Goal: Use online tool/utility: Utilize a website feature to perform a specific function

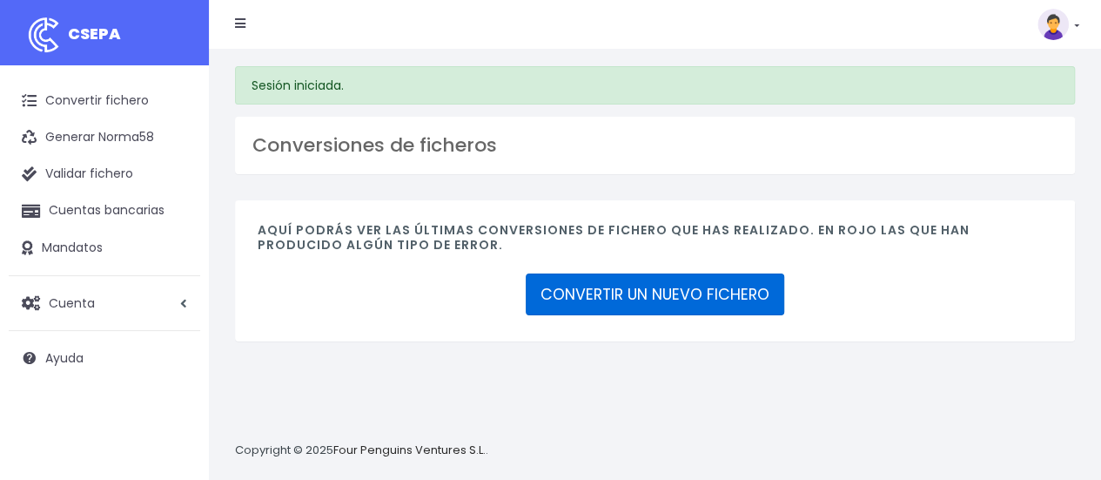
click at [651, 308] on link "CONVERTIR UN NUEVO FICHERO" at bounding box center [655, 294] width 259 height 42
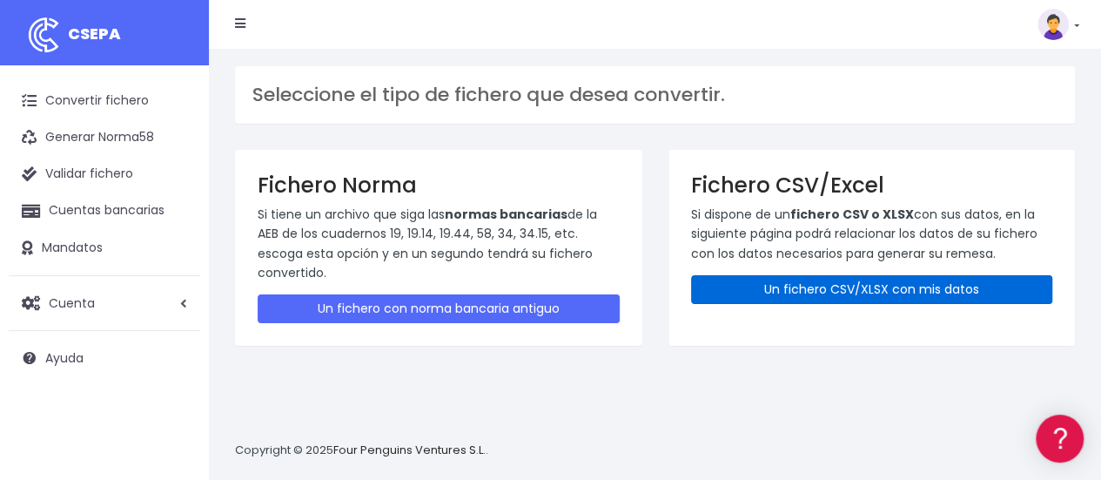
scroll to position [17, 0]
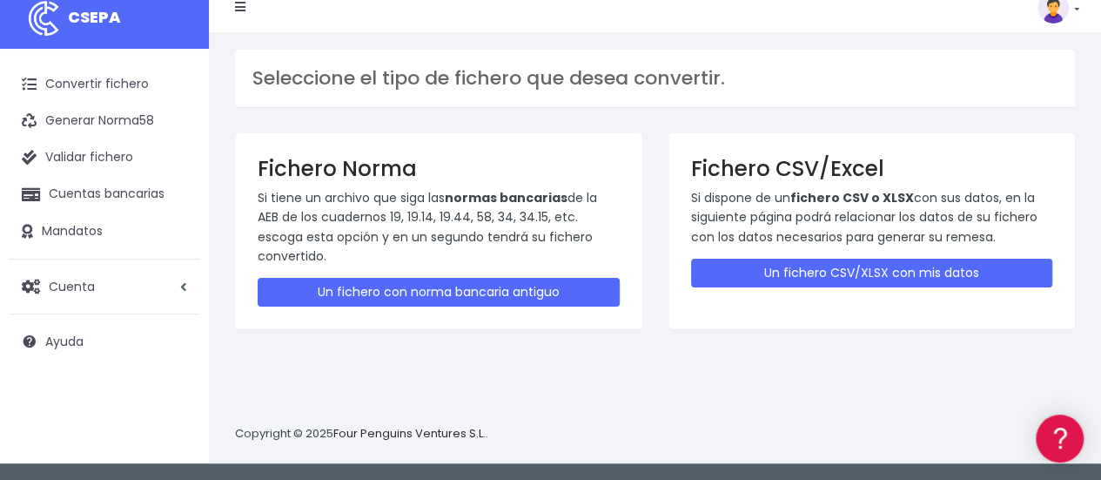
click at [844, 257] on div "Fichero CSV/Excel Si dispone de un fichero CSV o XLSX con sus datos, en la sigu…" at bounding box center [872, 231] width 407 height 196
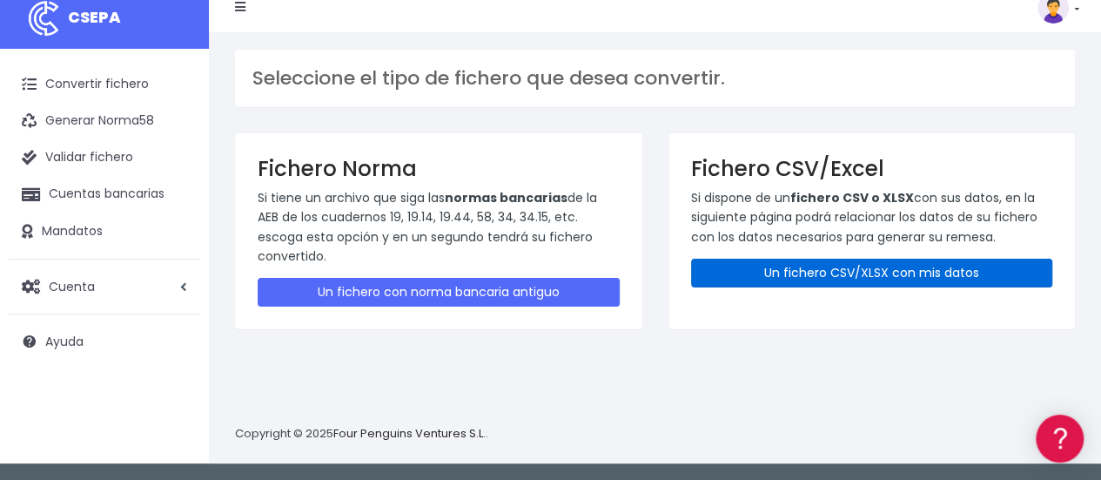
click at [831, 269] on link "Un fichero CSV/XLSX con mis datos" at bounding box center [872, 273] width 362 height 29
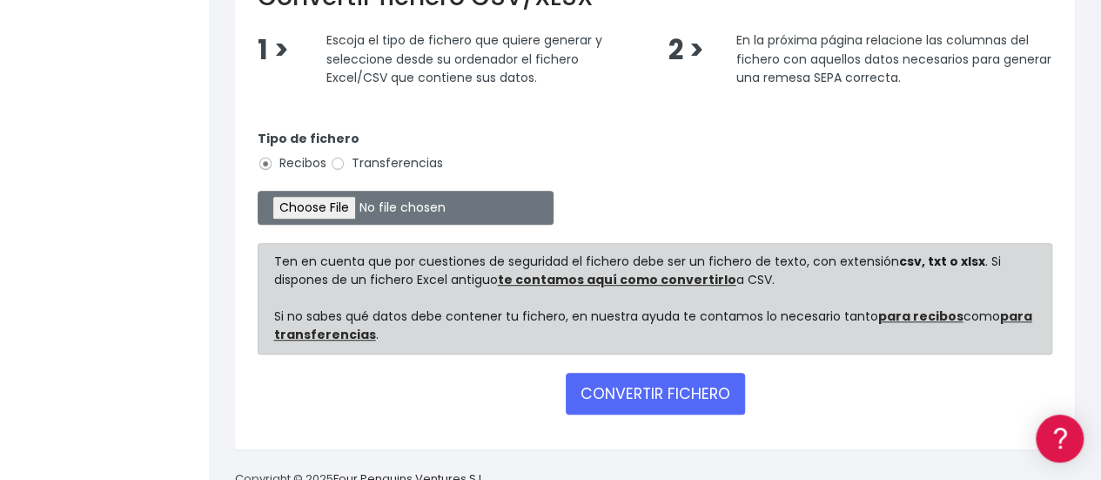
scroll to position [434, 0]
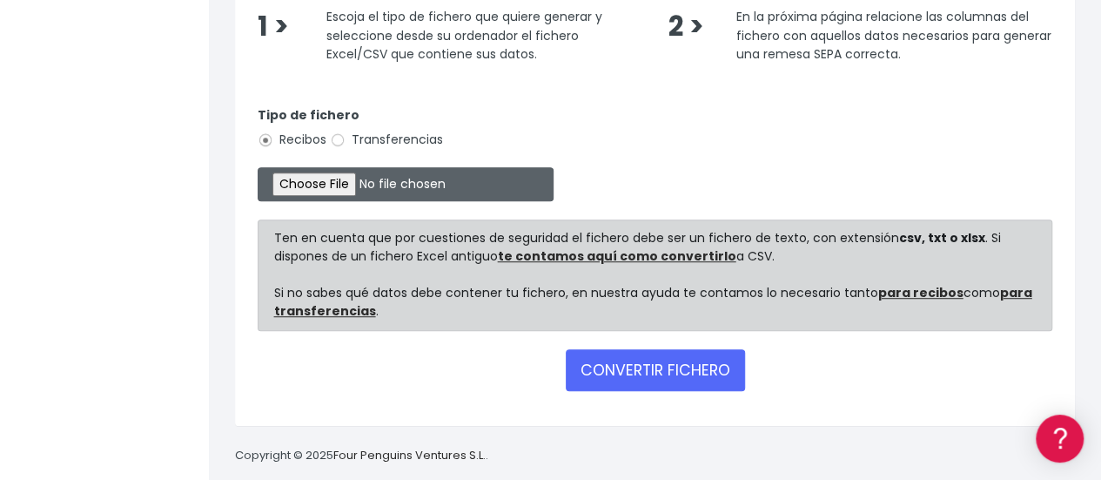
click at [340, 185] on input "file" at bounding box center [406, 184] width 296 height 34
type input "C:\fakepath\anticipo extra septiembbre octubre rrhh 2025.xlsx"
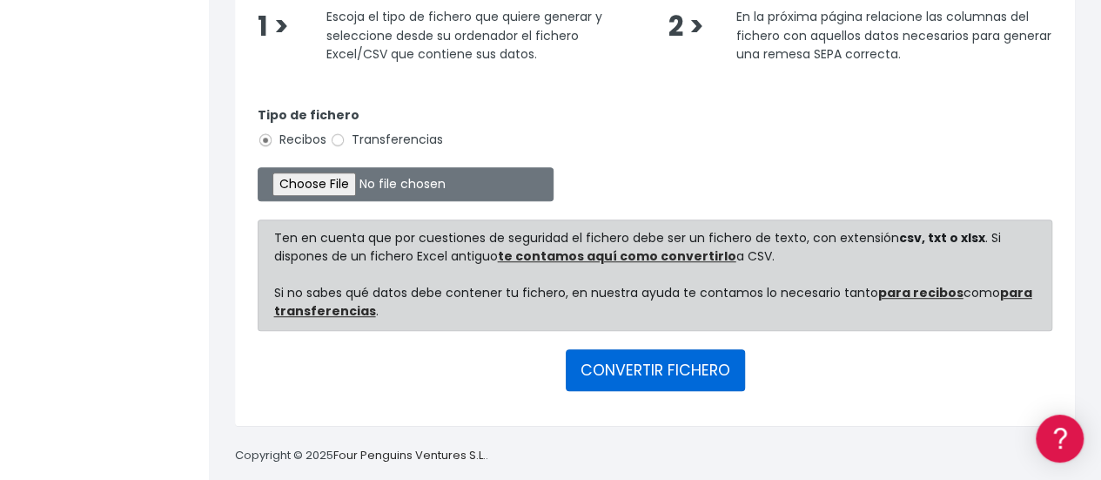
click at [615, 363] on button "CONVERTIR FICHERO" at bounding box center [655, 370] width 179 height 42
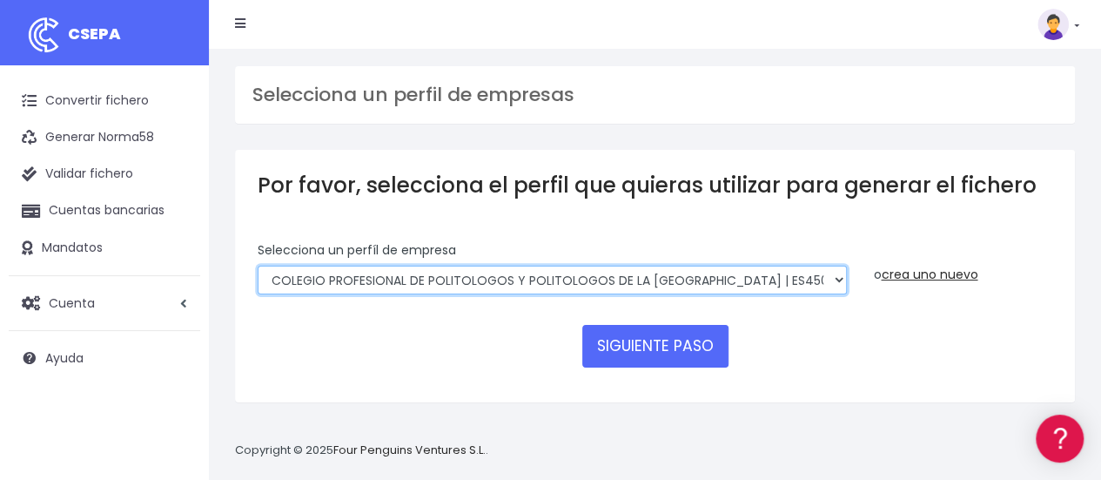
click at [565, 293] on select "COLEGIO PROFESIONAL DE POLITOLOGOS Y POLITOLOGOS DE LA [GEOGRAPHIC_DATA] | ES45…" at bounding box center [552, 281] width 589 height 30
click at [258, 266] on select "COLEGIO PROFESIONAL DE POLITOLOGOS Y POLITOLOGOS DE LA [GEOGRAPHIC_DATA] | ES45…" at bounding box center [552, 281] width 589 height 30
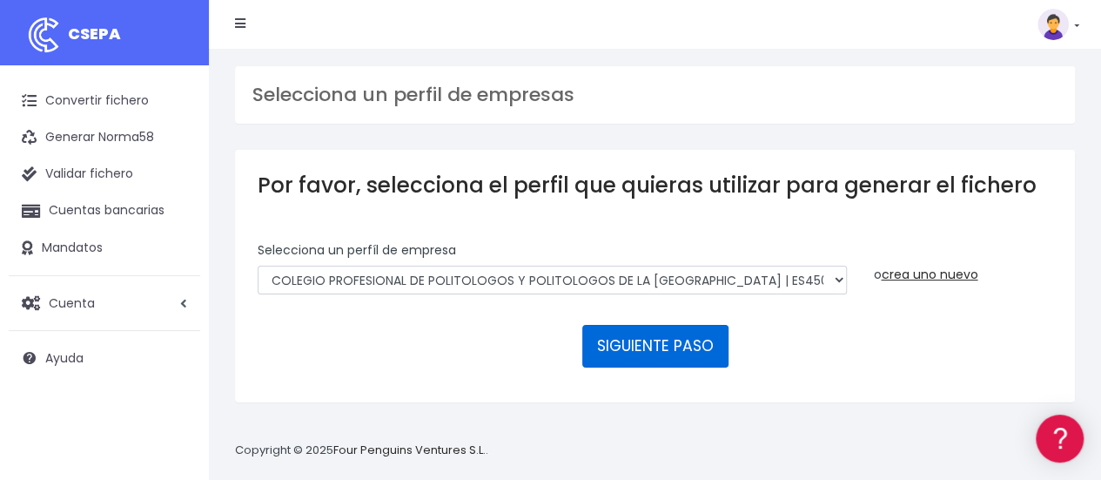
click at [603, 346] on button "SIGUIENTE PASO" at bounding box center [655, 346] width 146 height 42
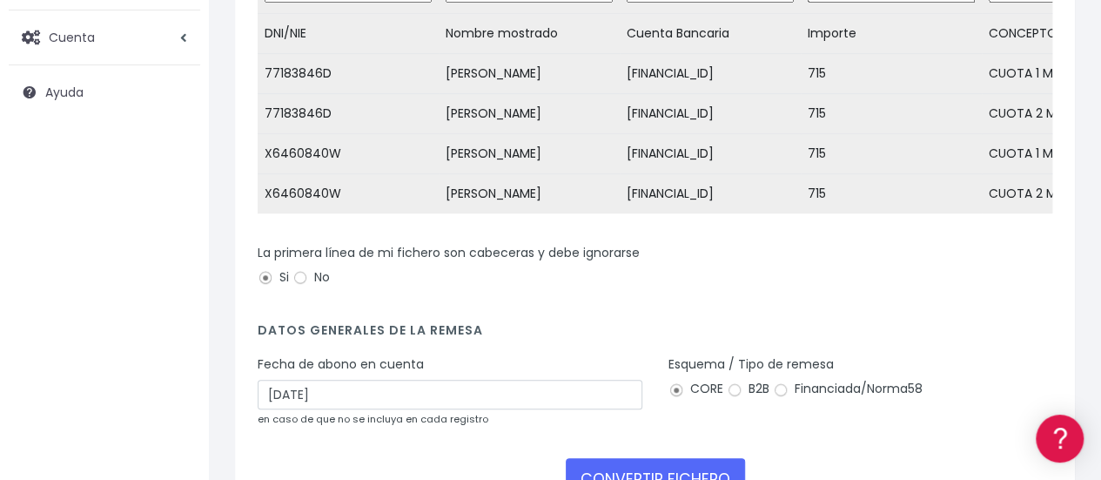
scroll to position [477, 0]
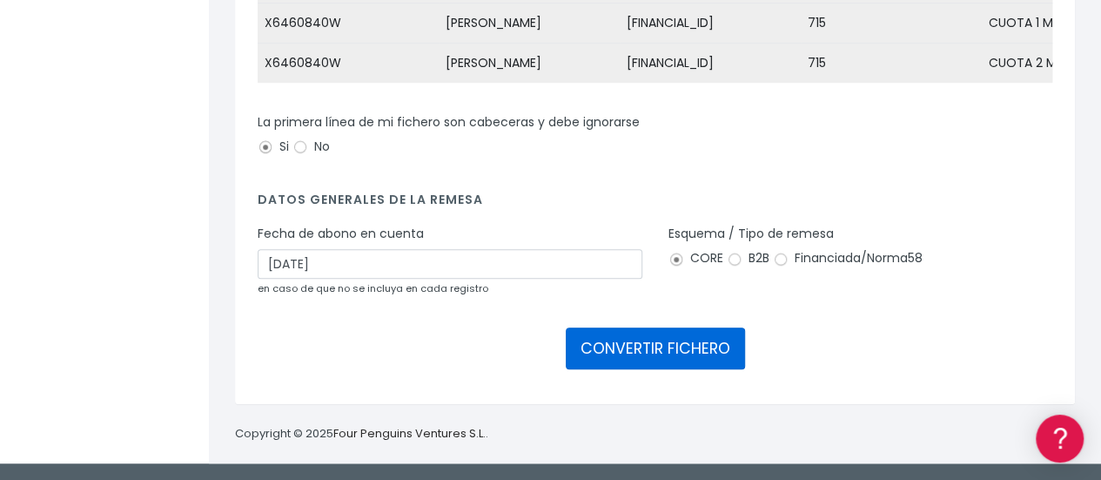
click at [631, 359] on button "CONVERTIR FICHERO" at bounding box center [655, 348] width 179 height 42
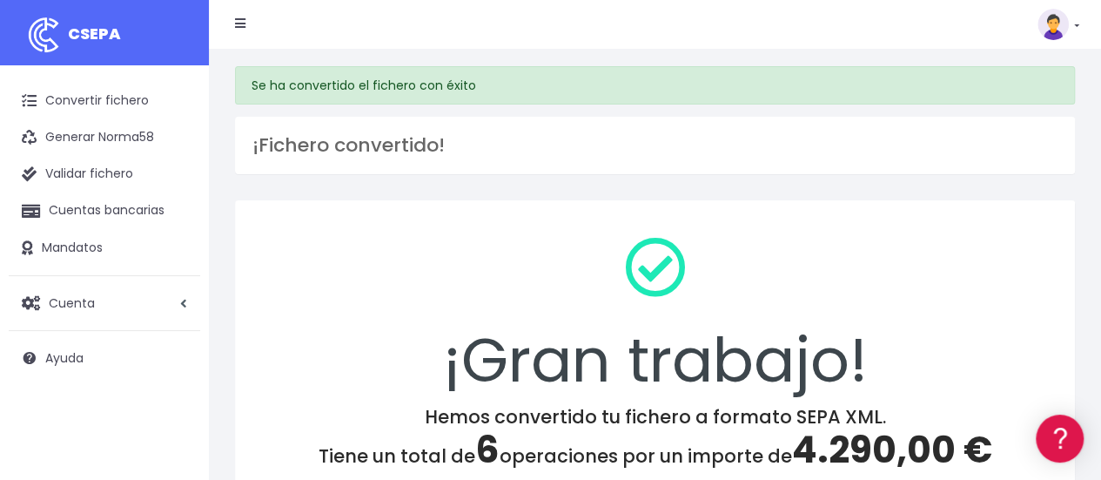
scroll to position [266, 0]
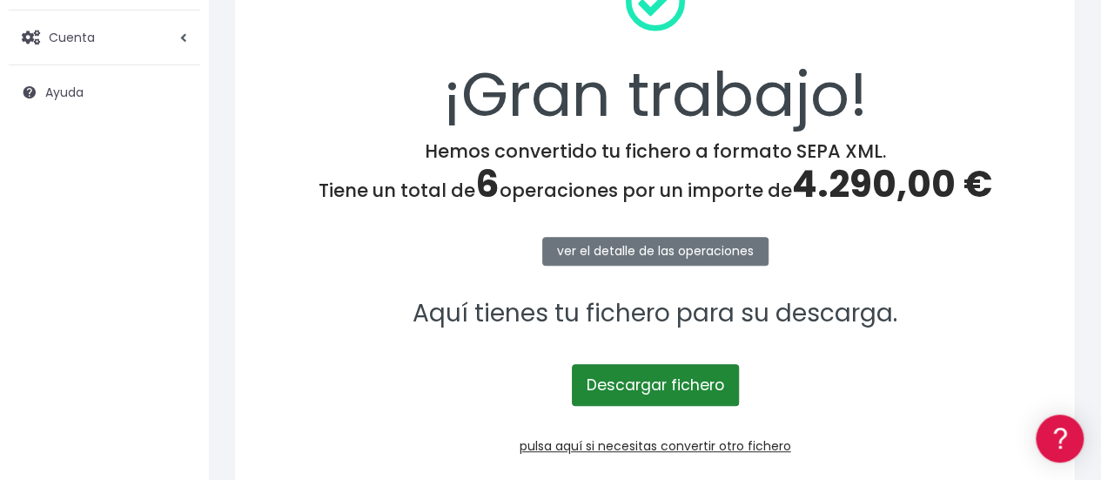
click at [650, 372] on link "Descargar fichero" at bounding box center [655, 385] width 167 height 42
